Goal: Information Seeking & Learning: Find specific fact

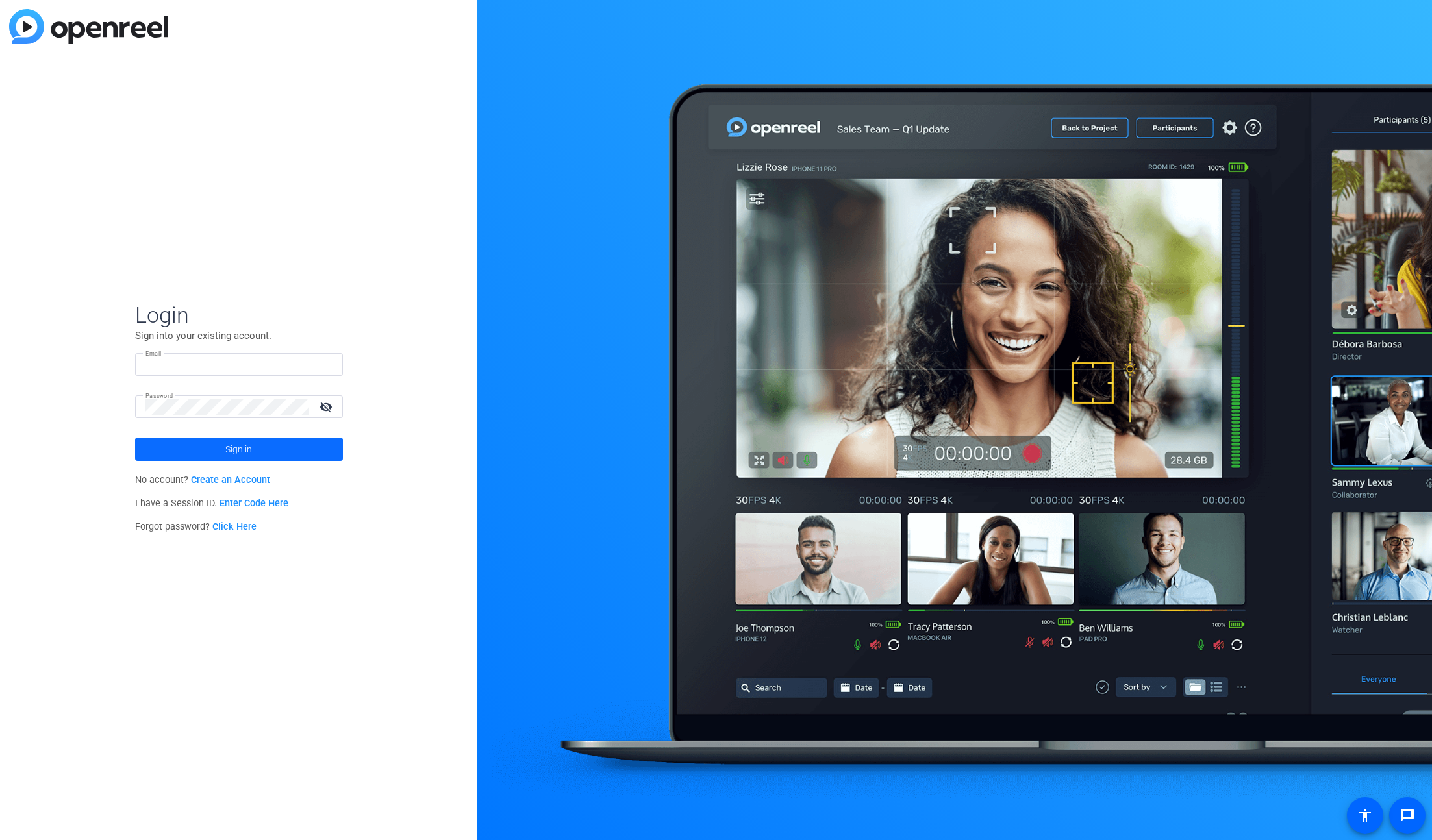
type input "[EMAIL_ADDRESS][DOMAIN_NAME]"
click at [308, 450] on span at bounding box center [239, 449] width 207 height 31
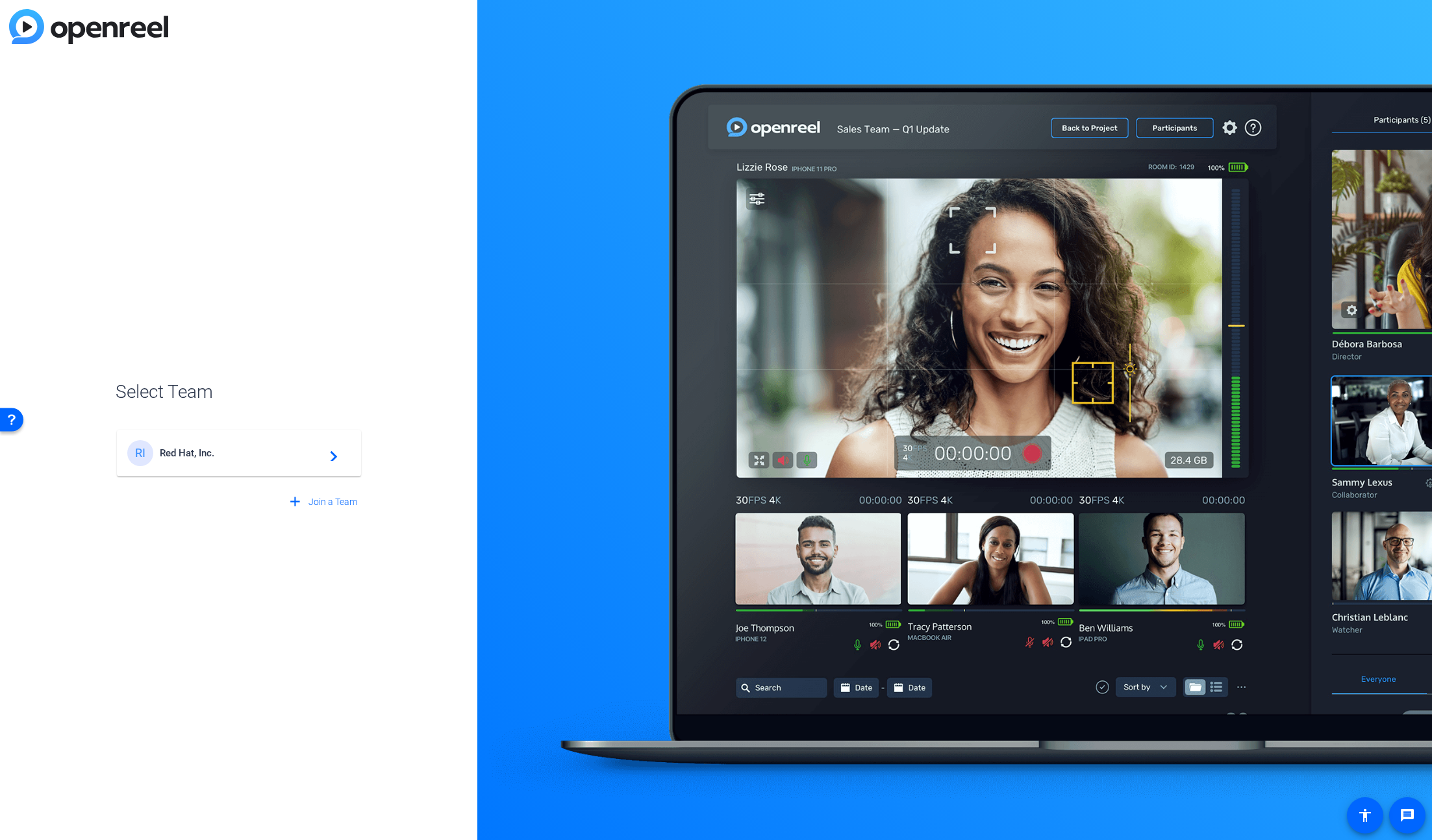
click at [324, 453] on mat-icon "navigate_next" at bounding box center [329, 452] width 16 height 16
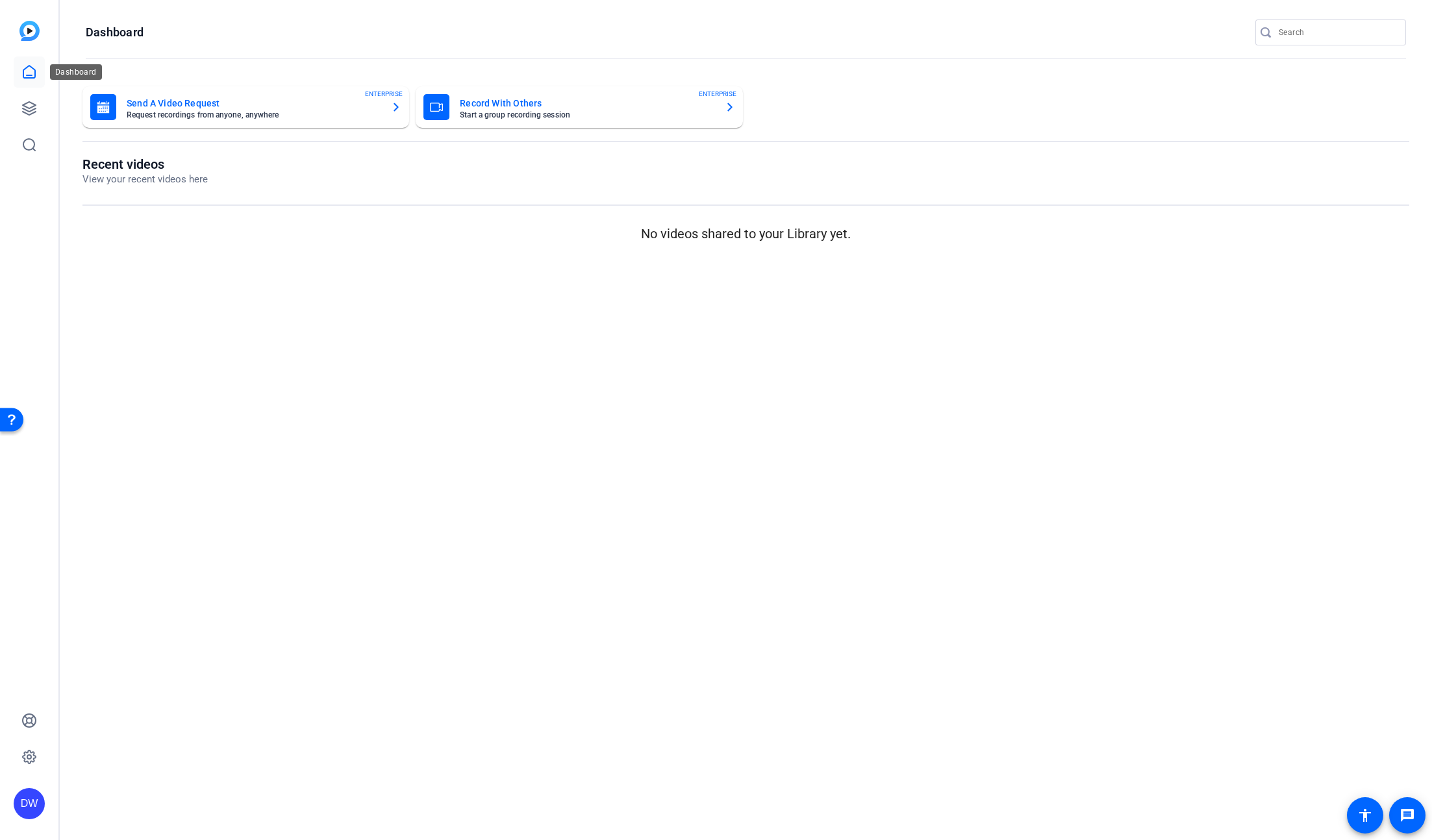
click at [28, 69] on icon at bounding box center [29, 72] width 16 height 16
click at [34, 111] on icon at bounding box center [29, 109] width 13 height 13
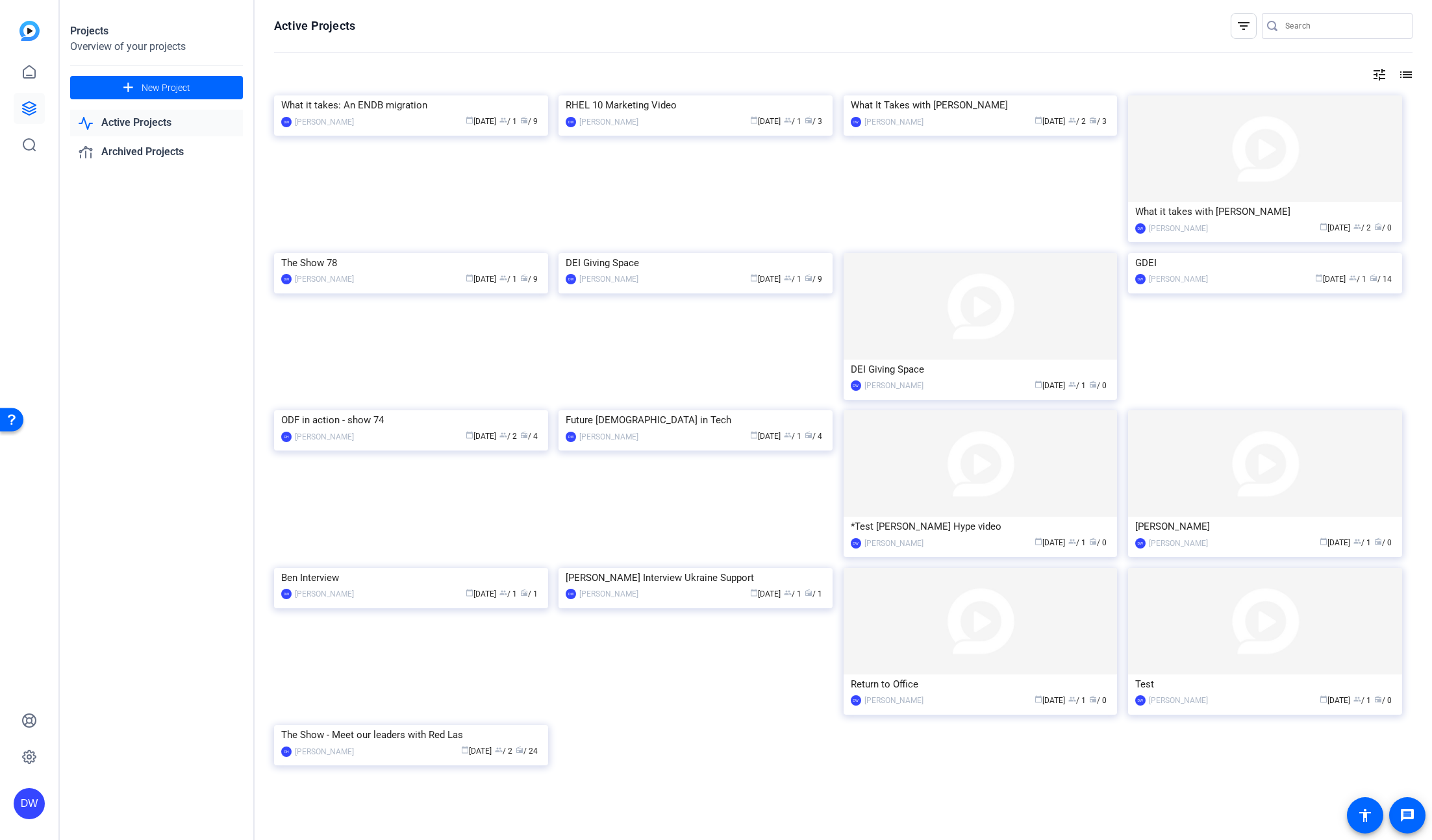
click at [149, 119] on link "Active Projects" at bounding box center [156, 122] width 172 height 27
click at [141, 151] on link "Archived Projects" at bounding box center [156, 152] width 172 height 27
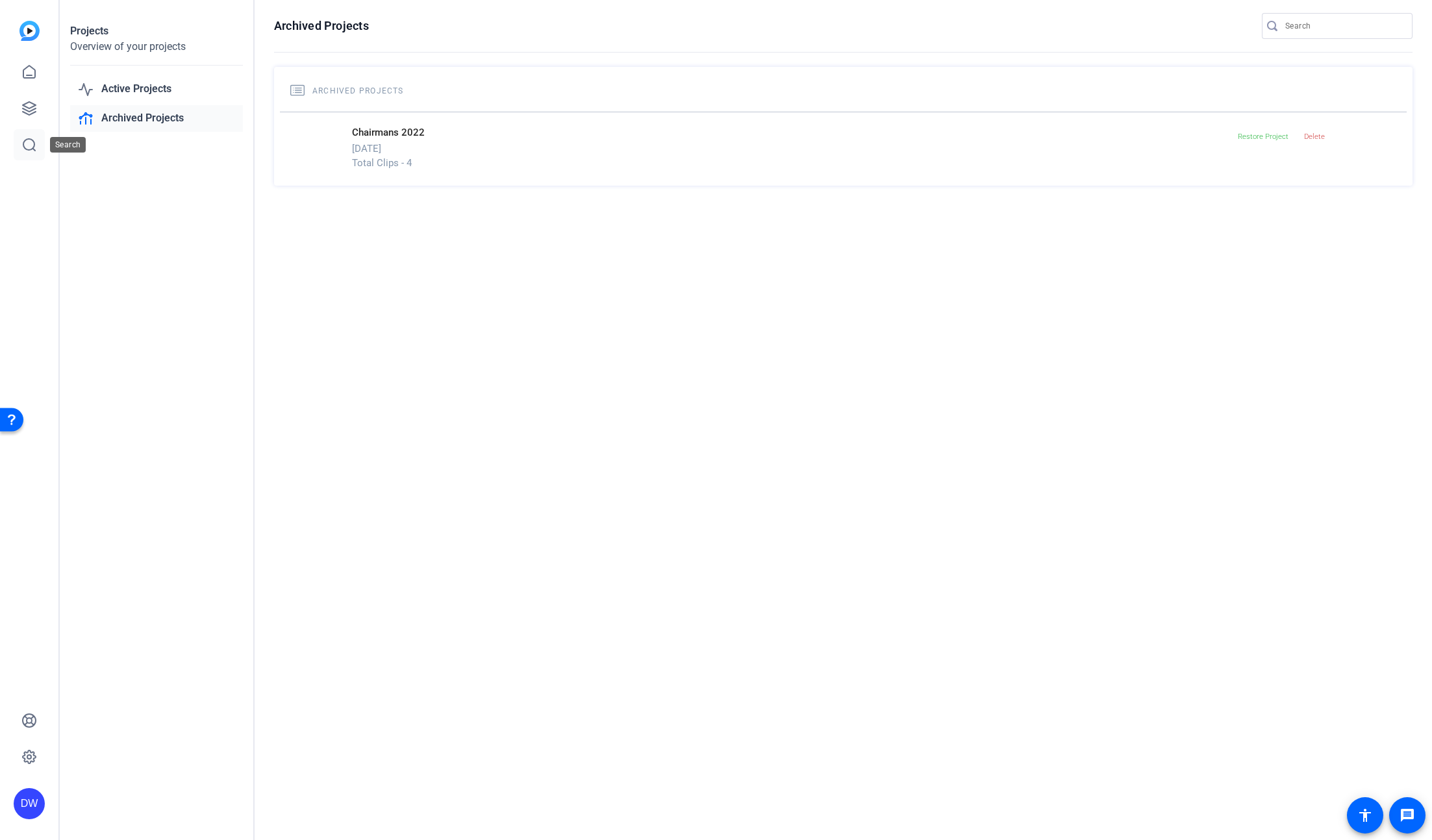
click at [24, 135] on link at bounding box center [29, 145] width 31 height 31
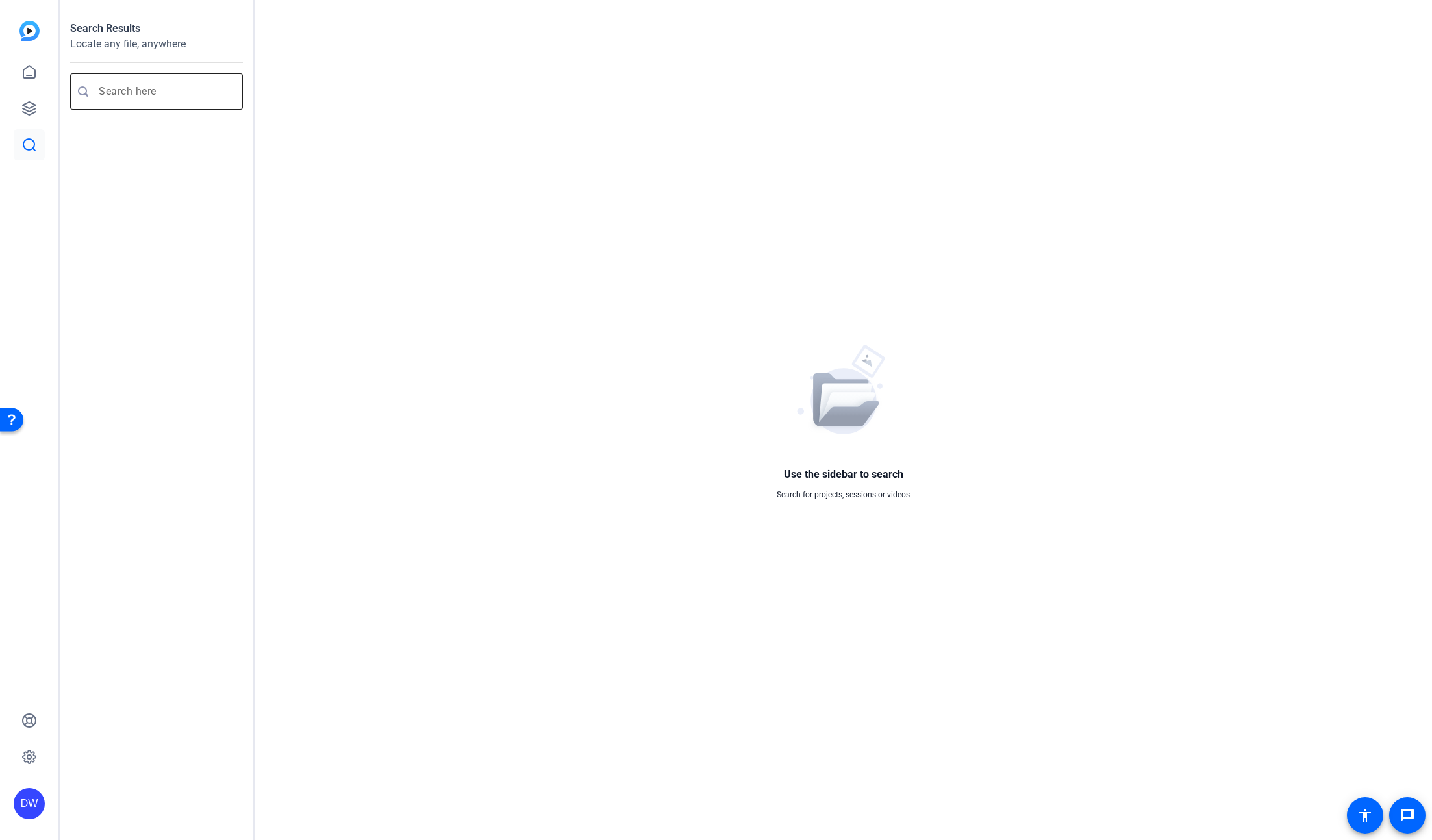
click at [129, 94] on input "Enter search query" at bounding box center [163, 91] width 129 height 16
type input "technically speaking"
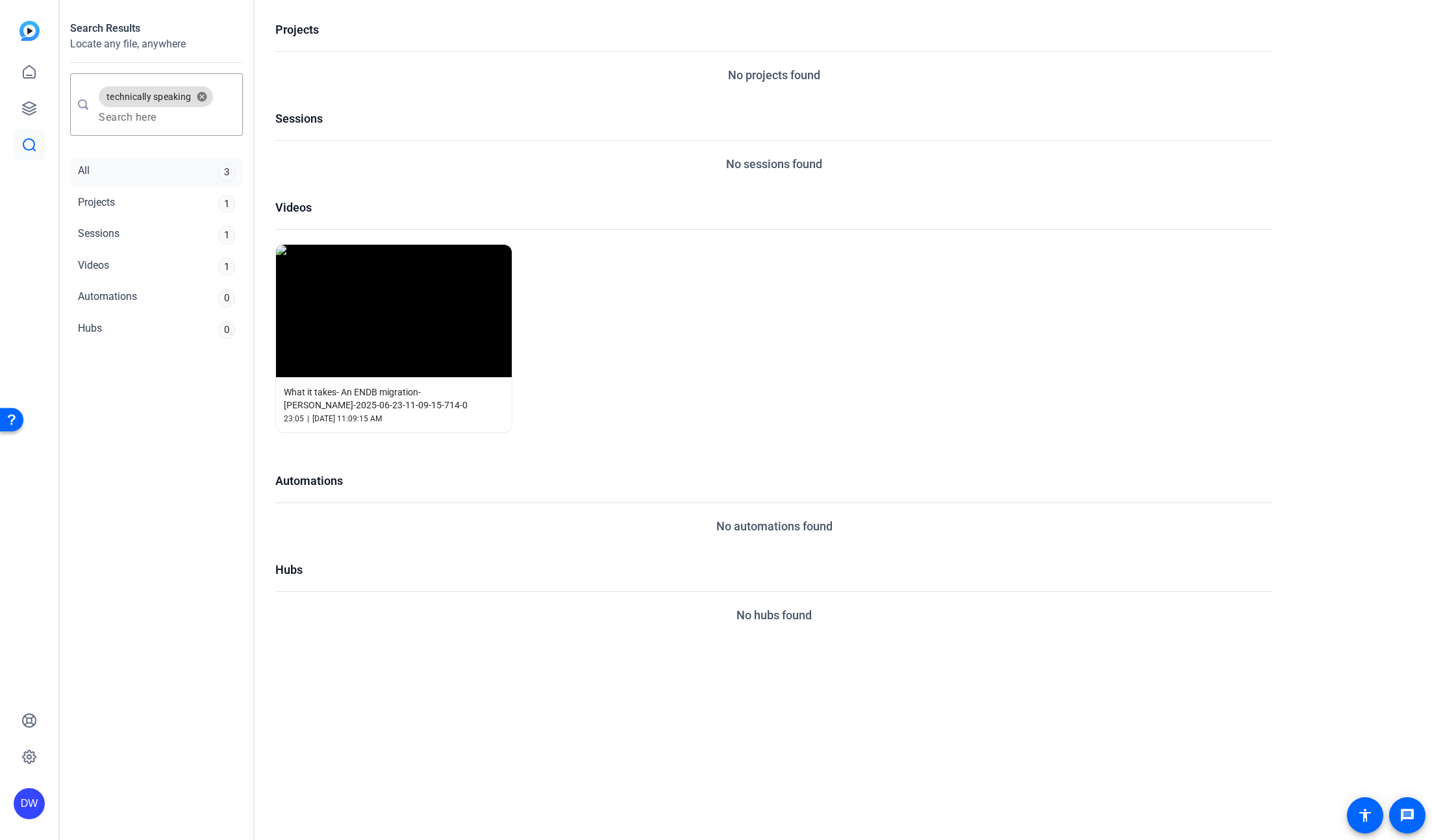
click at [147, 170] on div "All 3" at bounding box center [156, 172] width 172 height 29
click at [225, 170] on div "3" at bounding box center [227, 172] width 17 height 18
click at [34, 71] on icon at bounding box center [29, 71] width 12 height 12
